Goal: Task Accomplishment & Management: Manage account settings

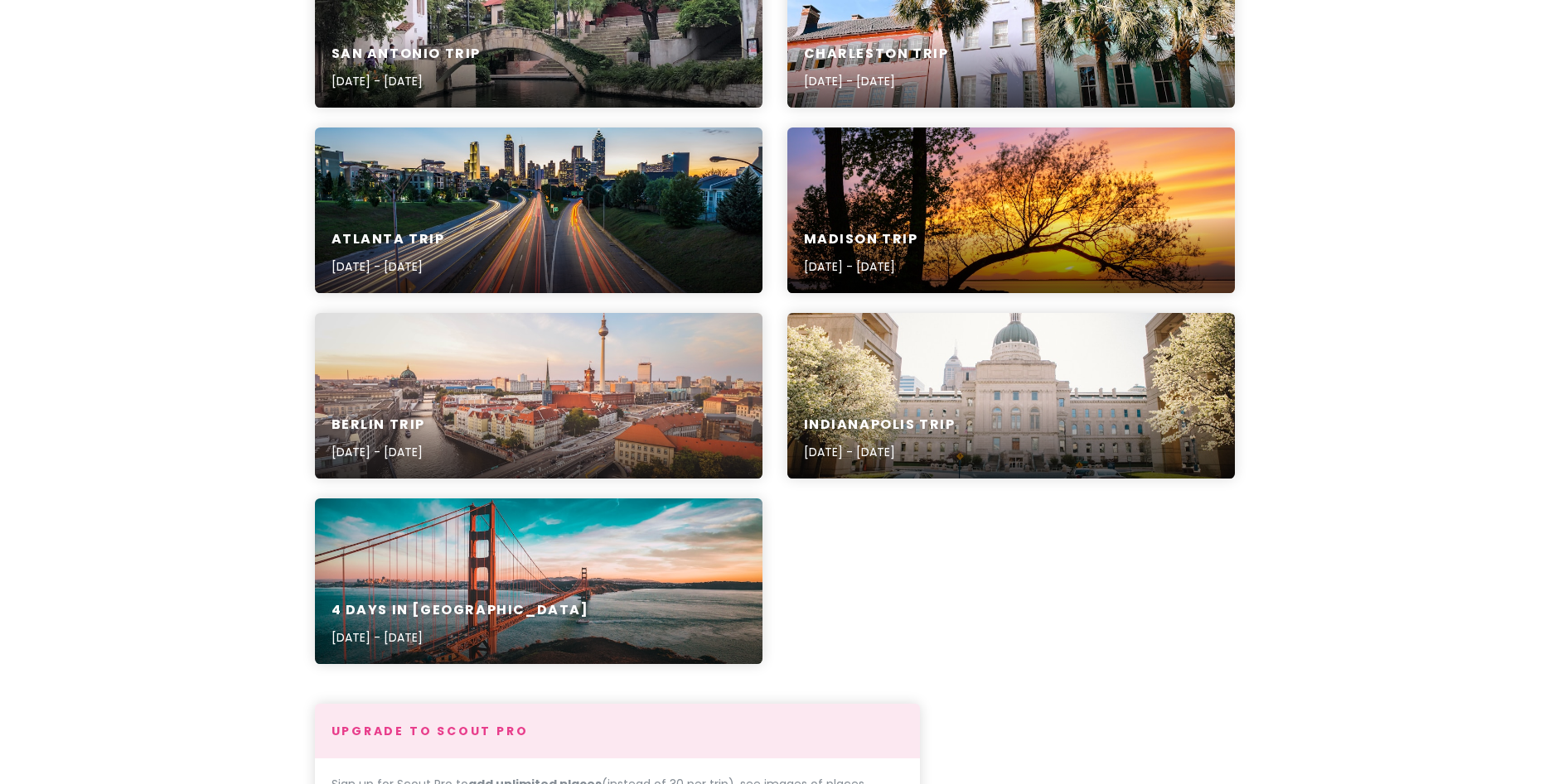
scroll to position [655, 0]
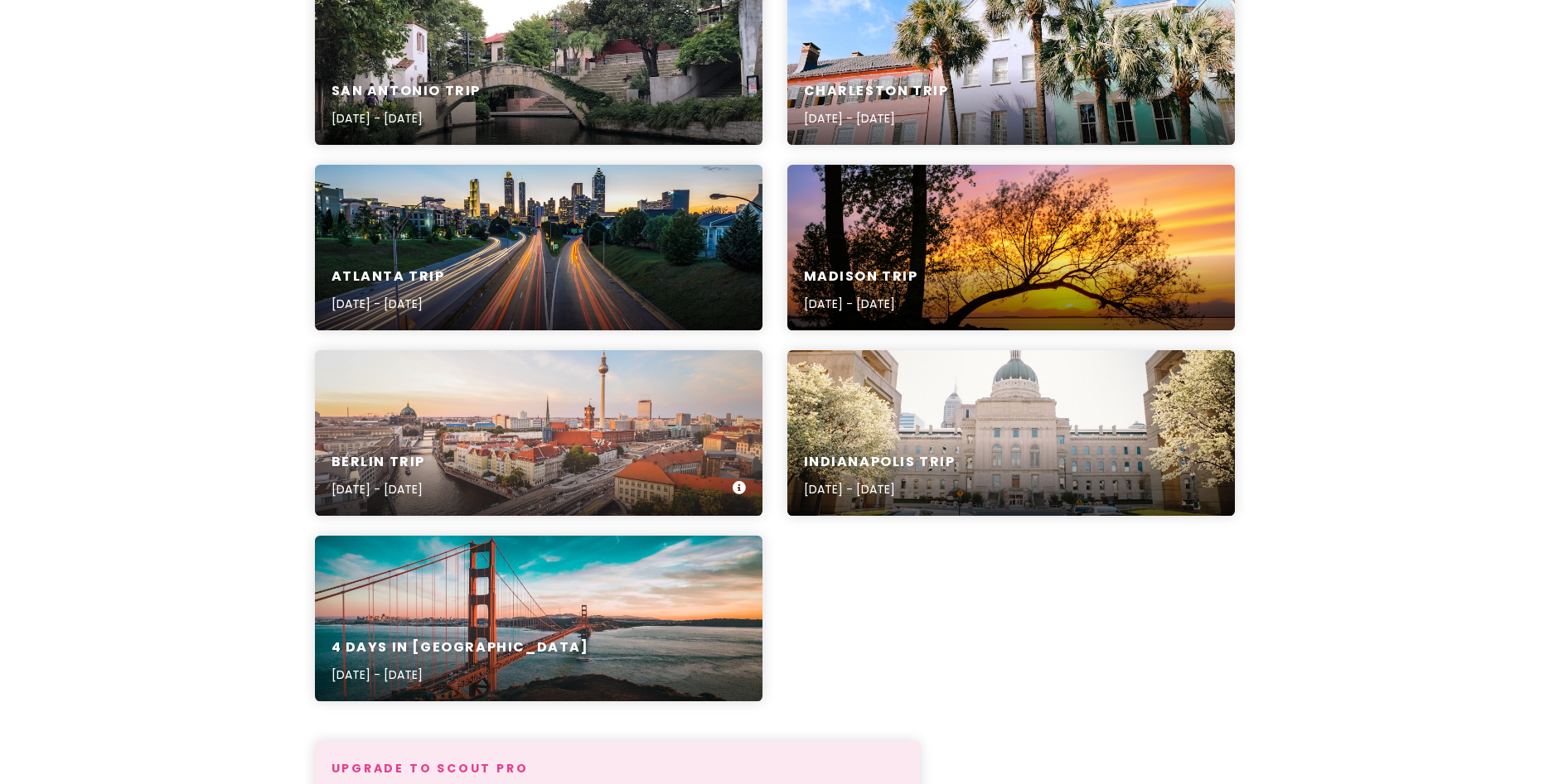
click at [590, 466] on div "[GEOGRAPHIC_DATA] Trip [DATE] - [DATE]" at bounding box center [538, 477] width 447 height 79
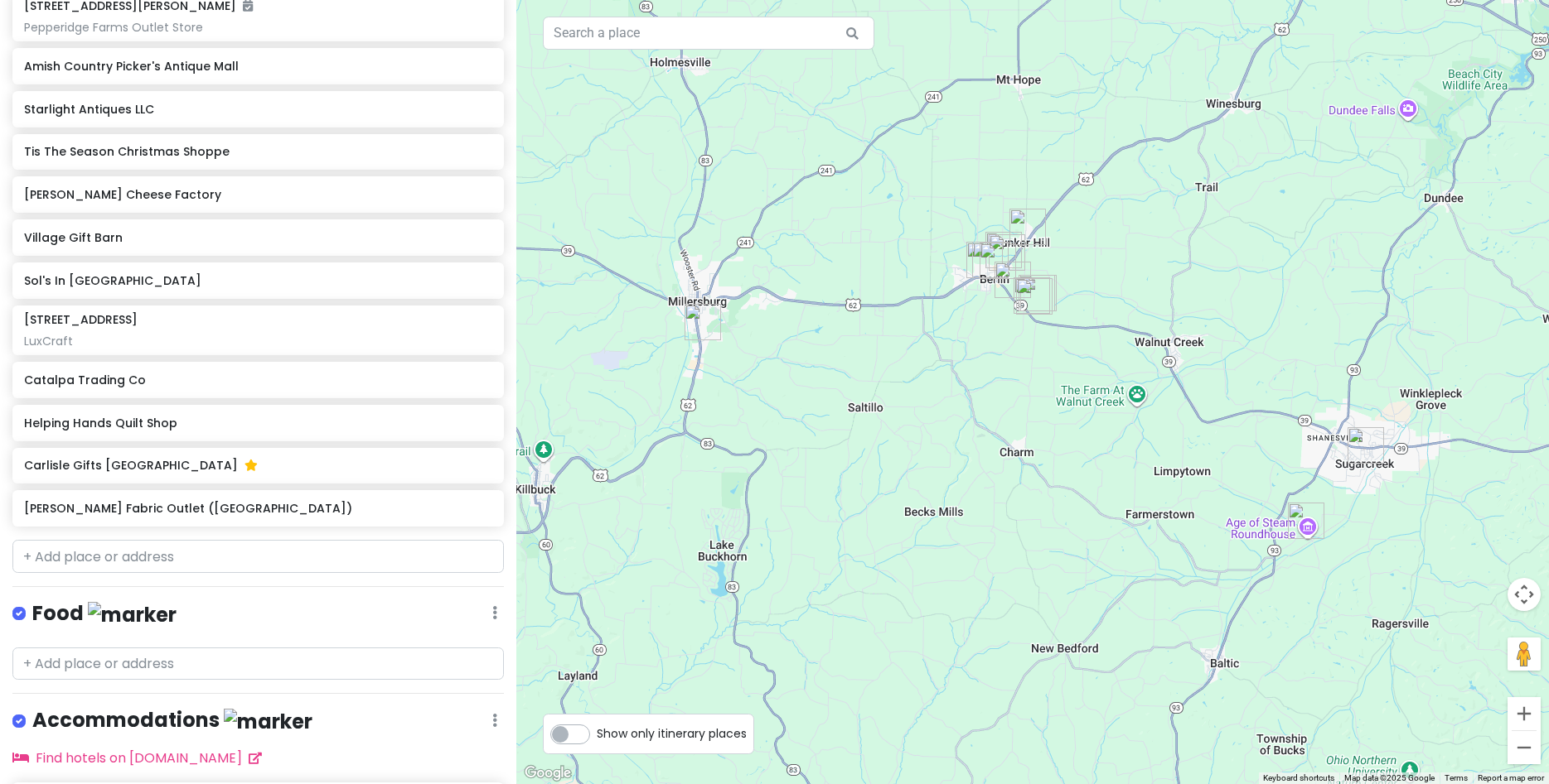
scroll to position [762, 0]
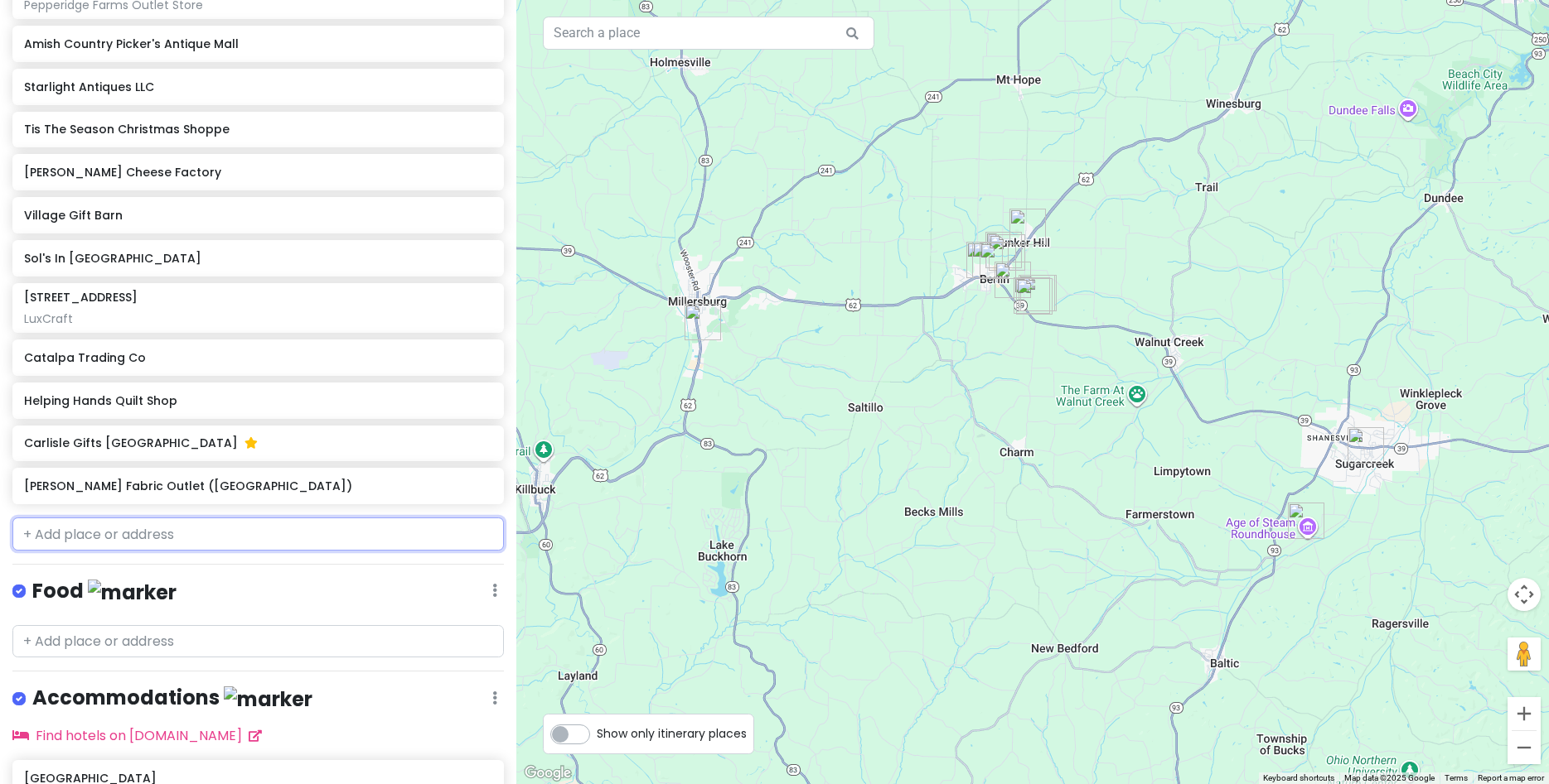
paste input "The [US_STATE]’s Market – [GEOGRAPHIC_DATA]"
type input "The [US_STATE]’s Market – [GEOGRAPHIC_DATA]"
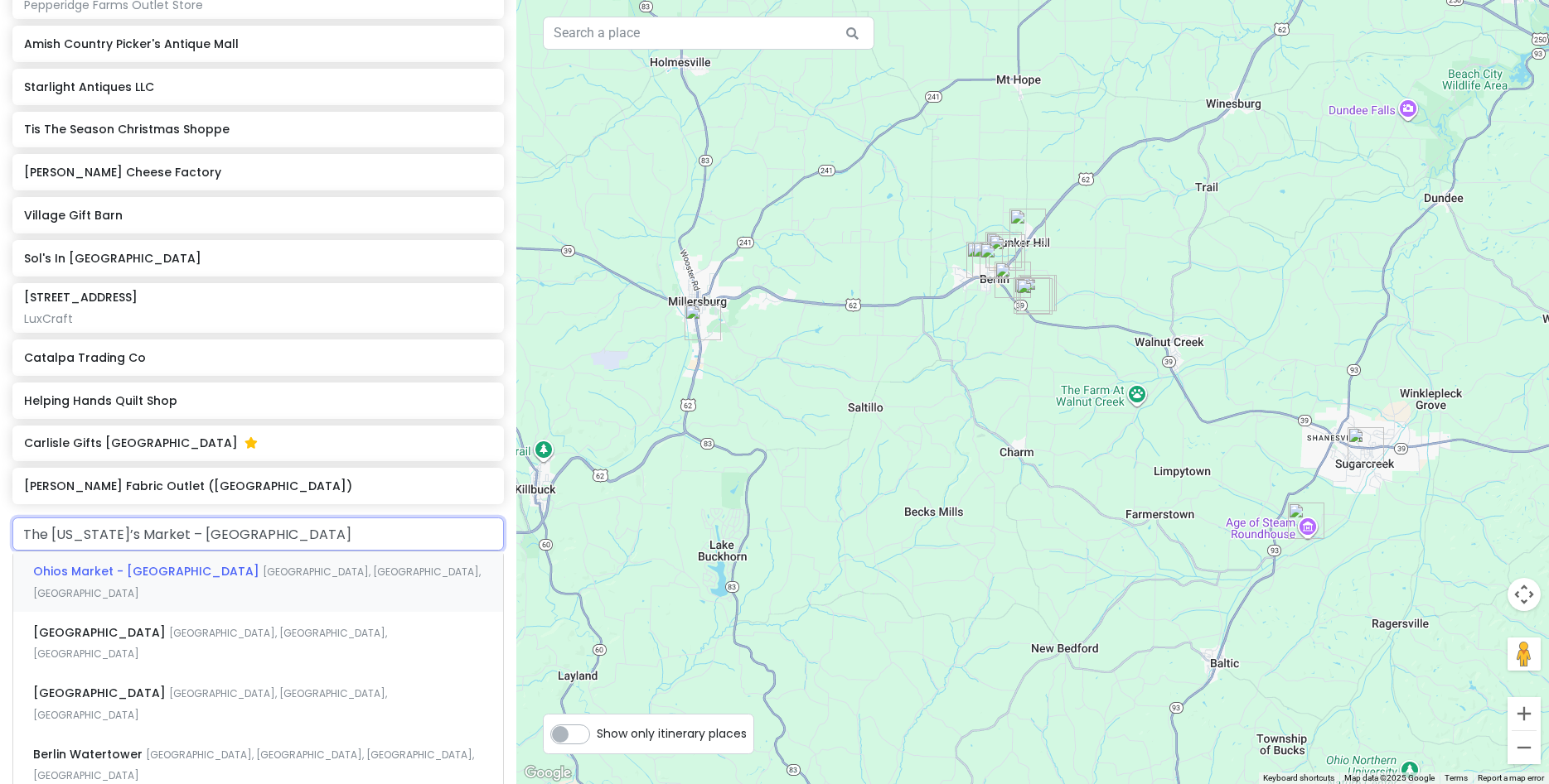
click at [132, 572] on span "Ohios Market - [GEOGRAPHIC_DATA]" at bounding box center [148, 571] width 229 height 16
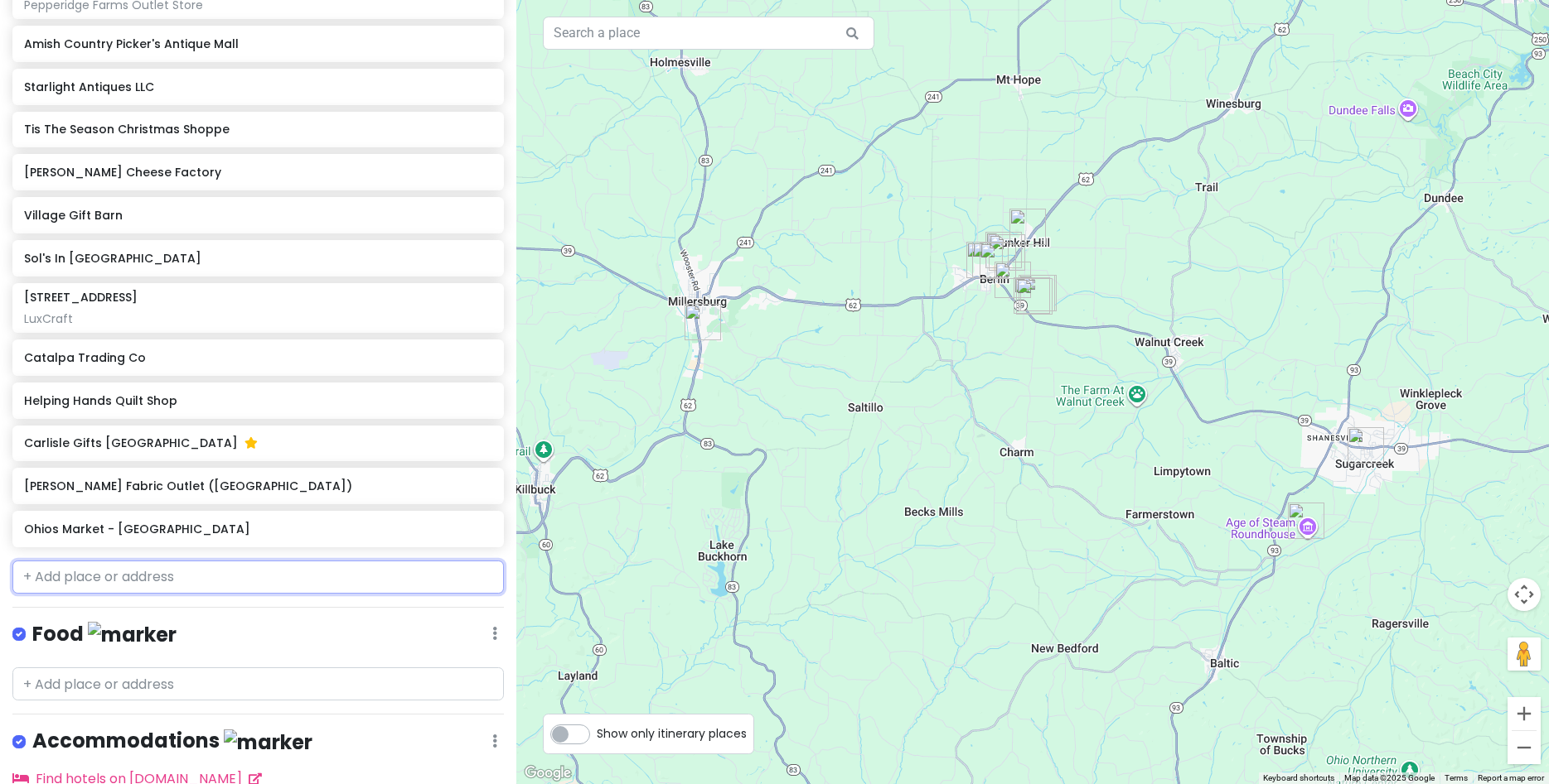
scroll to position [805, 0]
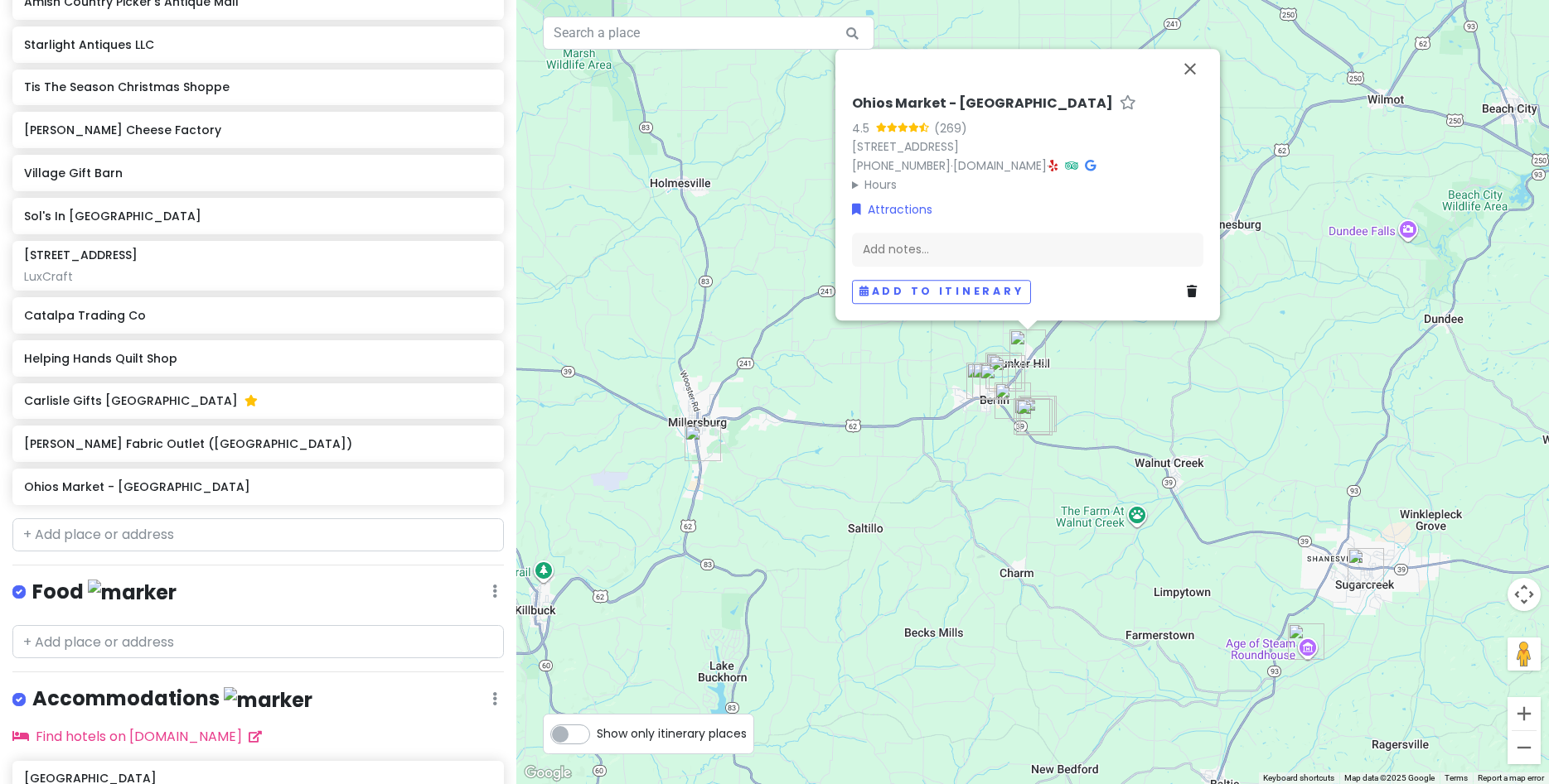
click at [929, 105] on h6 "Ohios Market - [GEOGRAPHIC_DATA]" at bounding box center [982, 103] width 261 height 17
click at [929, 105] on input "Ohios Market - [GEOGRAPHIC_DATA]" at bounding box center [1027, 100] width 352 height 26
click at [1185, 63] on button "Close" at bounding box center [1190, 68] width 40 height 40
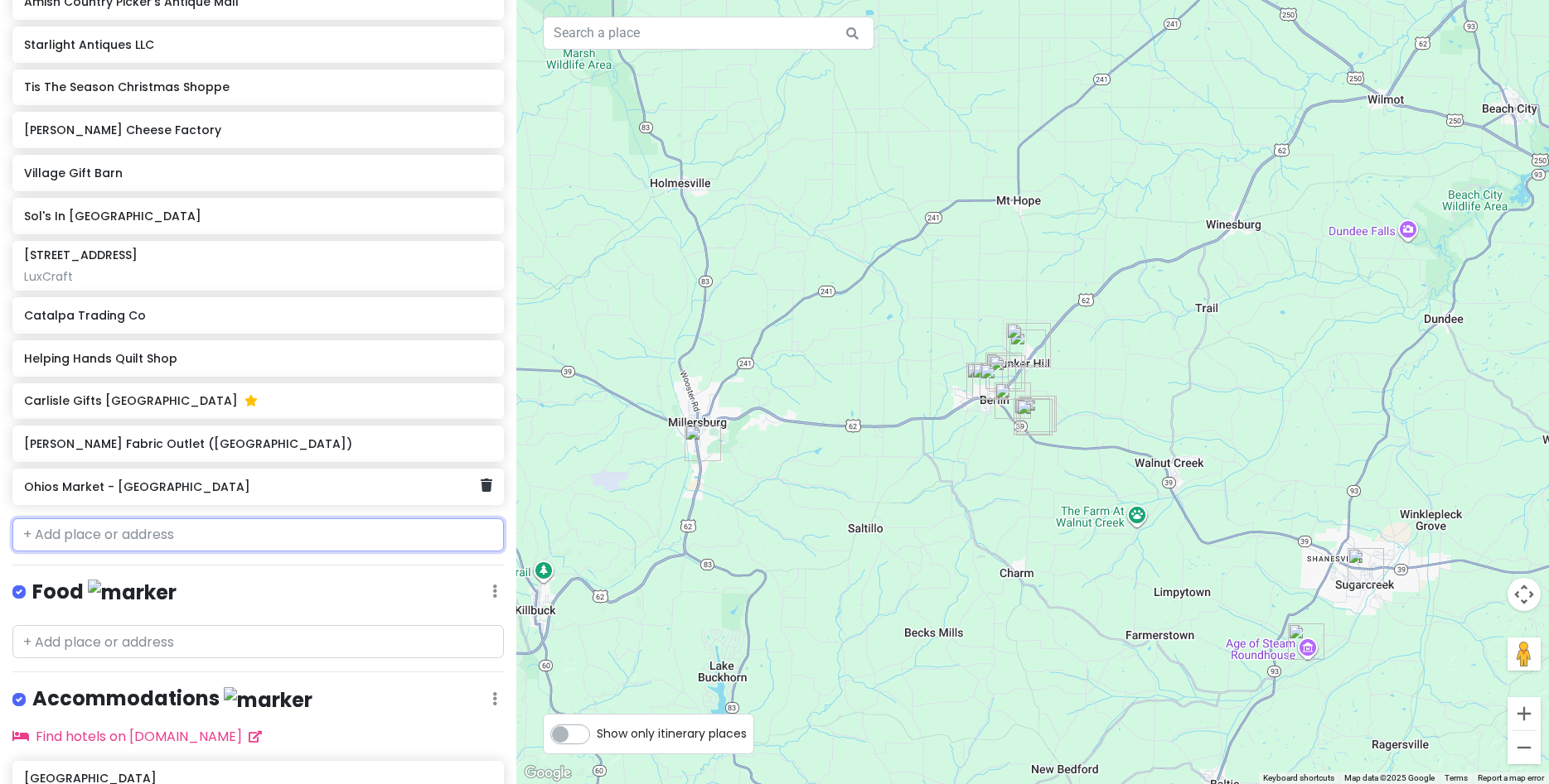
click at [135, 490] on h6 "Ohios Market - [GEOGRAPHIC_DATA]" at bounding box center [252, 486] width 456 height 15
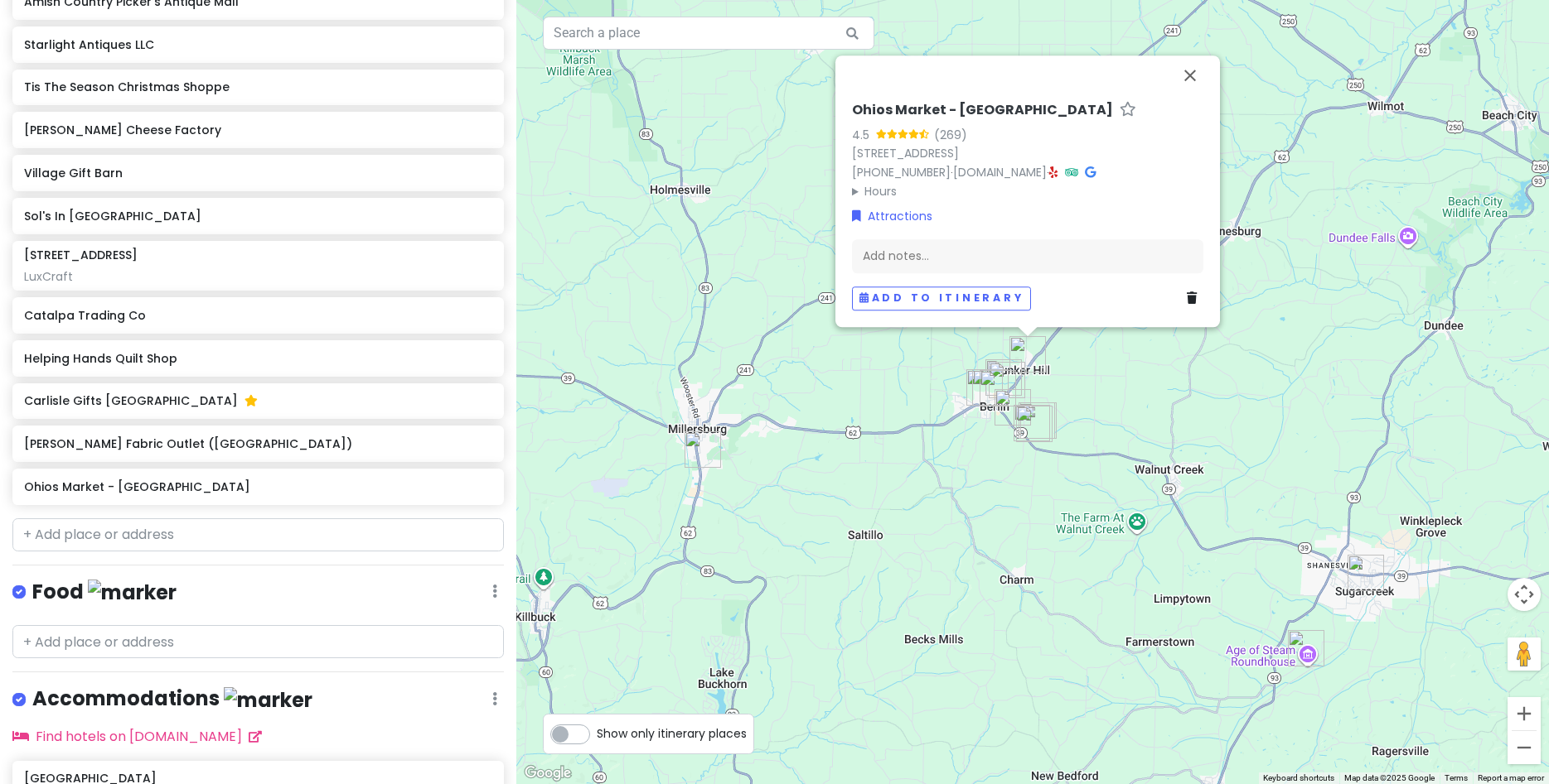
click at [1119, 108] on icon at bounding box center [1127, 109] width 16 height 11
click at [1194, 79] on button "Close" at bounding box center [1190, 76] width 40 height 40
